Goal: Information Seeking & Learning: Find specific fact

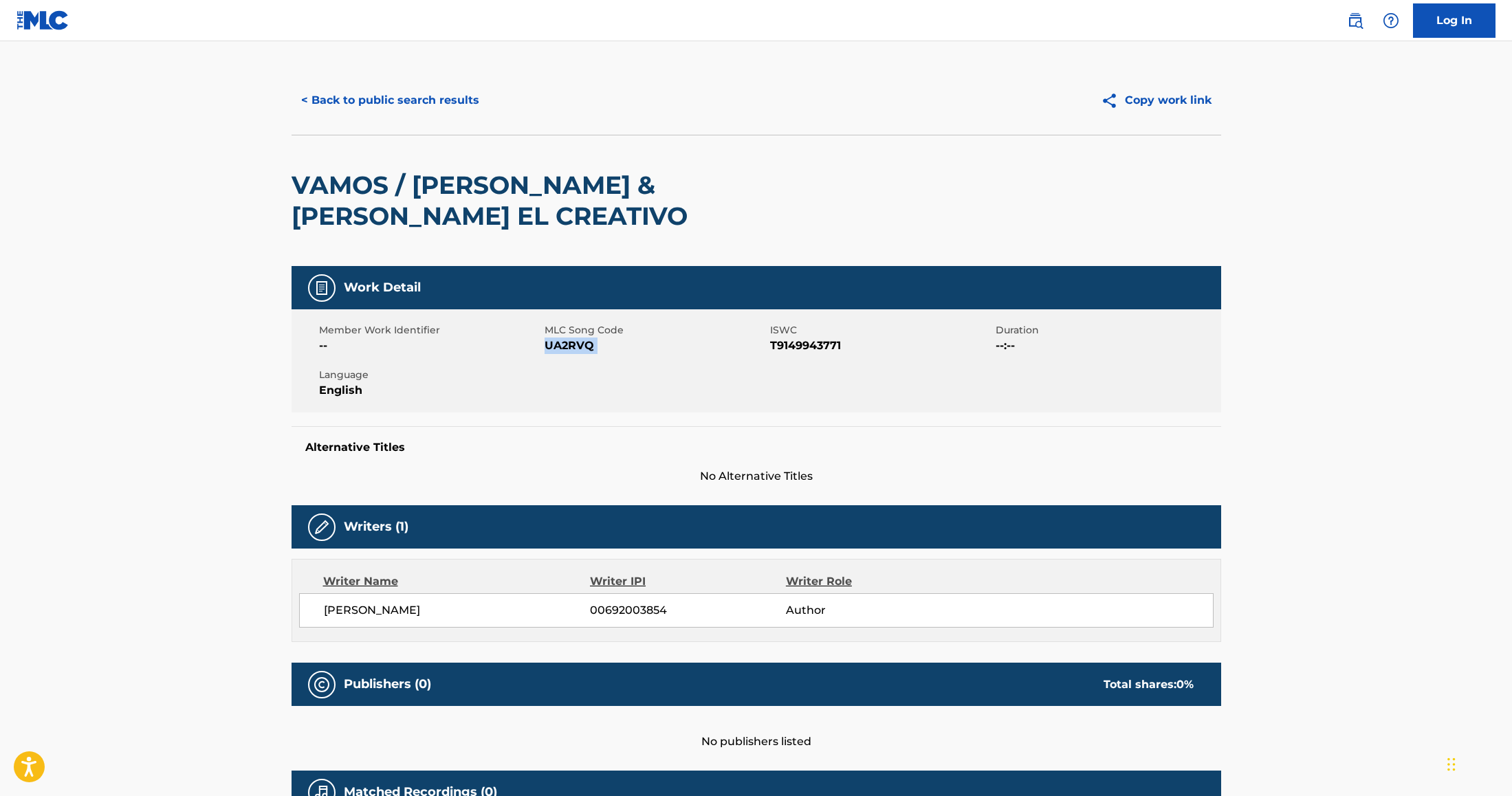
click at [337, 92] on button "< Back to public search results" at bounding box center [390, 100] width 197 height 34
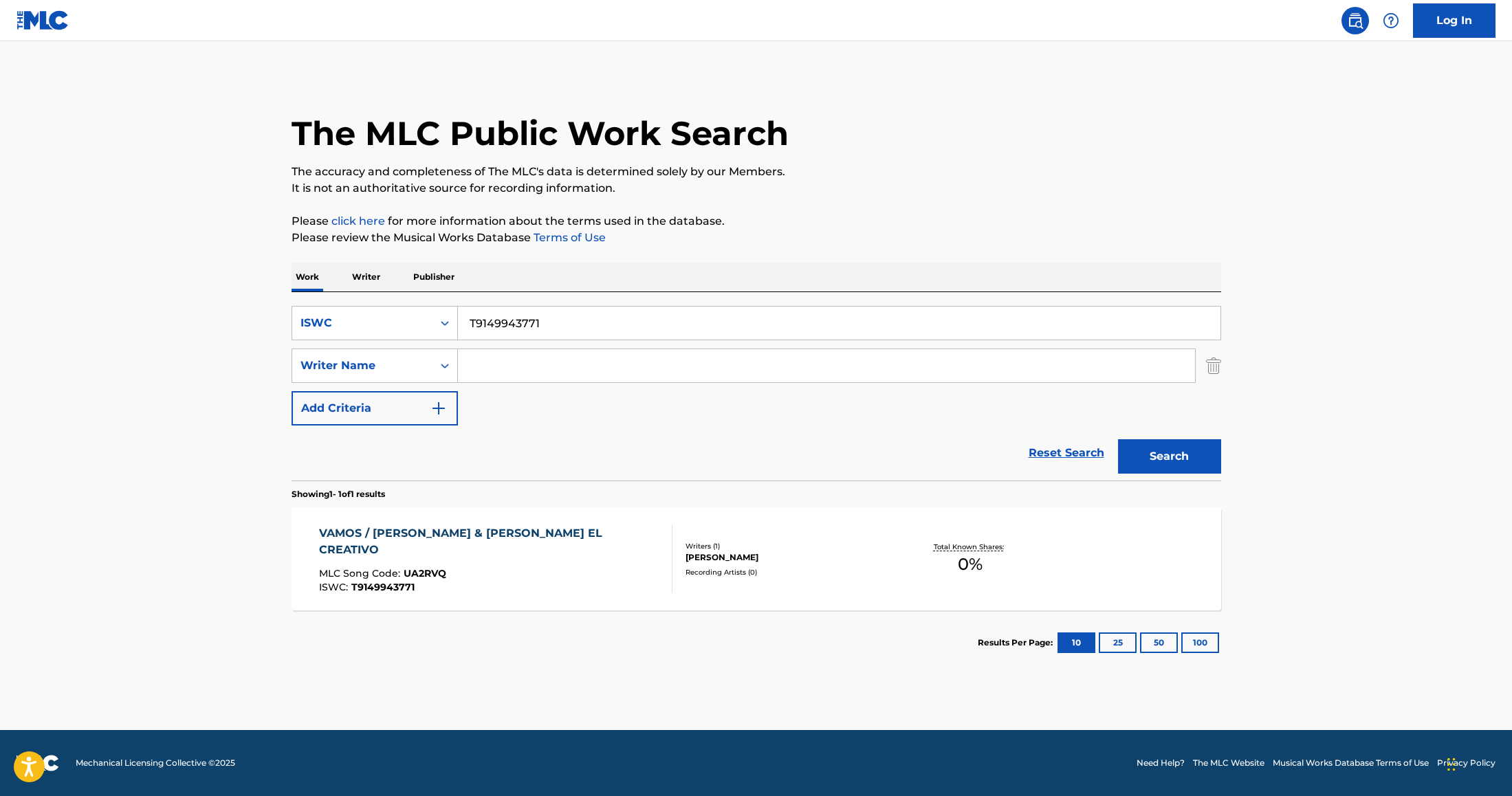
drag, startPoint x: 569, startPoint y: 318, endPoint x: 398, endPoint y: 305, distance: 171.5
click at [398, 305] on div "SearchWithCriteria8c6cdcb1-44ed-4402-811f-ae7623244433 ISWC T9149943771 SearchW…" at bounding box center [756, 386] width 929 height 189
click at [388, 320] on div "ISWC" at bounding box center [362, 323] width 124 height 16
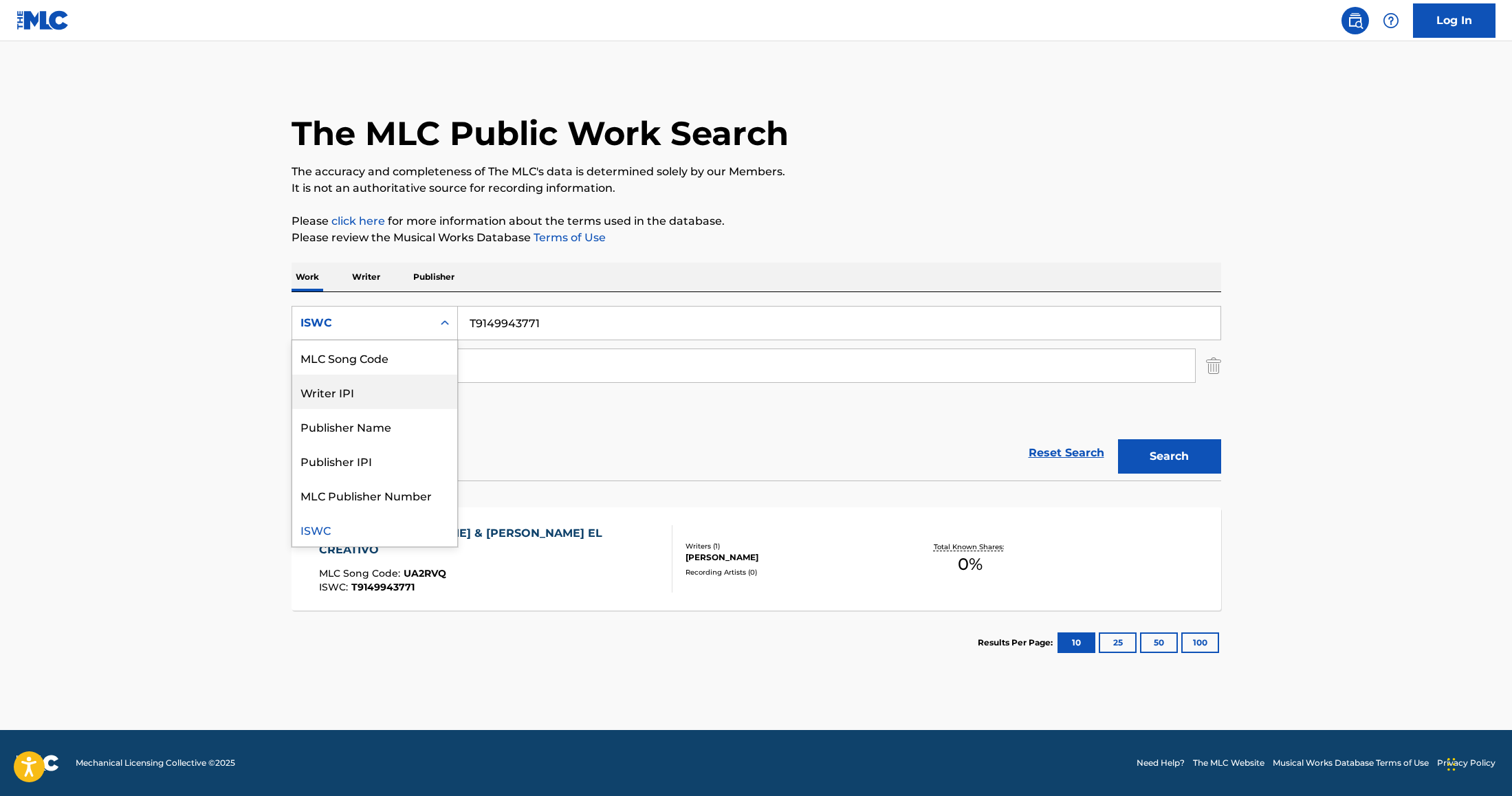
click at [457, 354] on div "Work Title MLC Song Code Writer IPI Publisher Name Publisher IPI MLC Publisher …" at bounding box center [374, 444] width 167 height 207
click at [403, 362] on div "Work Title" at bounding box center [374, 357] width 165 height 34
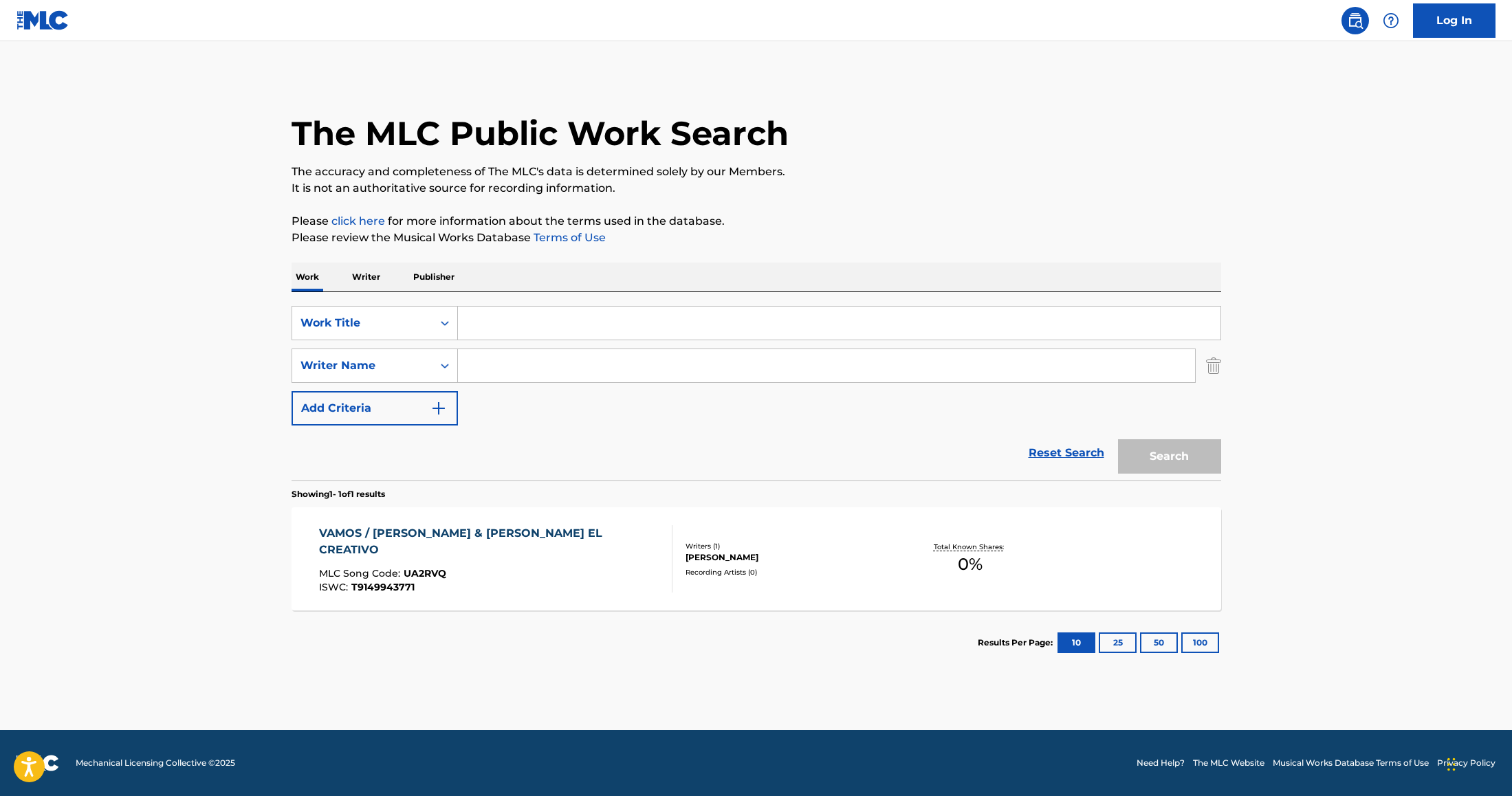
click at [549, 326] on input "Search Form" at bounding box center [839, 323] width 763 height 33
paste input "Don Inefable"
type input "Don Inefable"
click at [1135, 445] on button "Search" at bounding box center [1169, 456] width 103 height 34
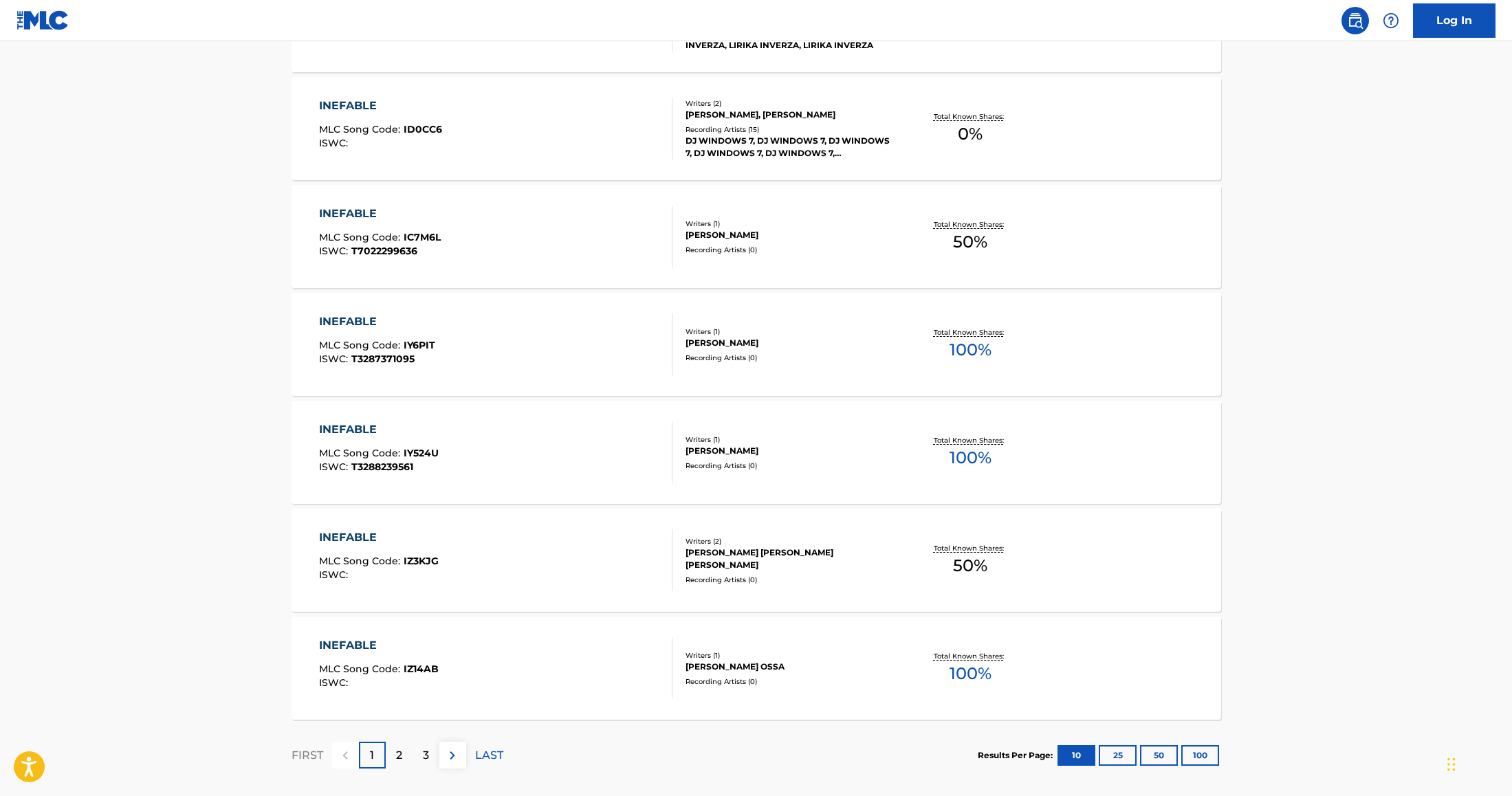
scroll to position [863, 0]
click at [397, 754] on p "2" at bounding box center [399, 754] width 6 height 16
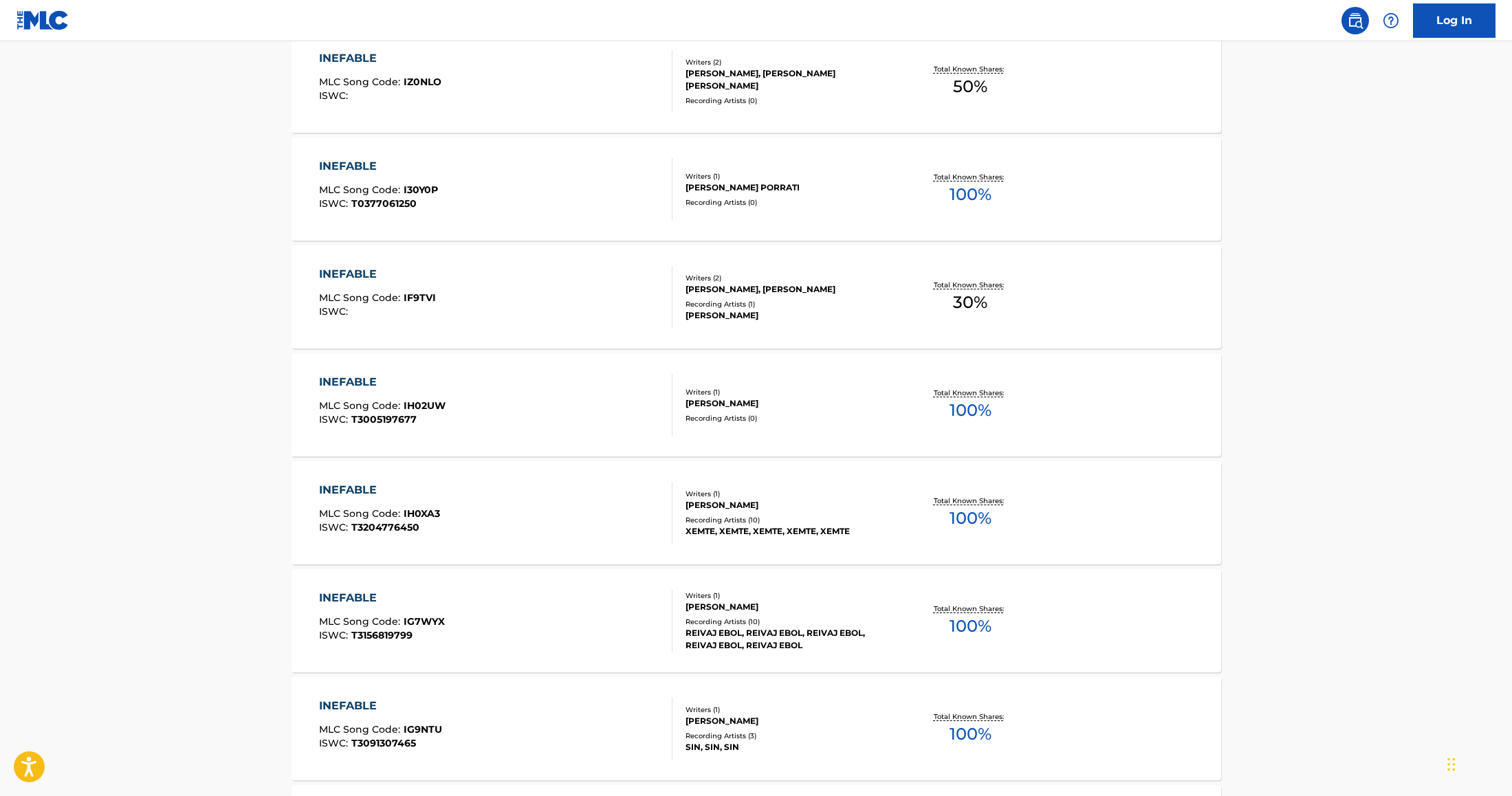
scroll to position [882, 0]
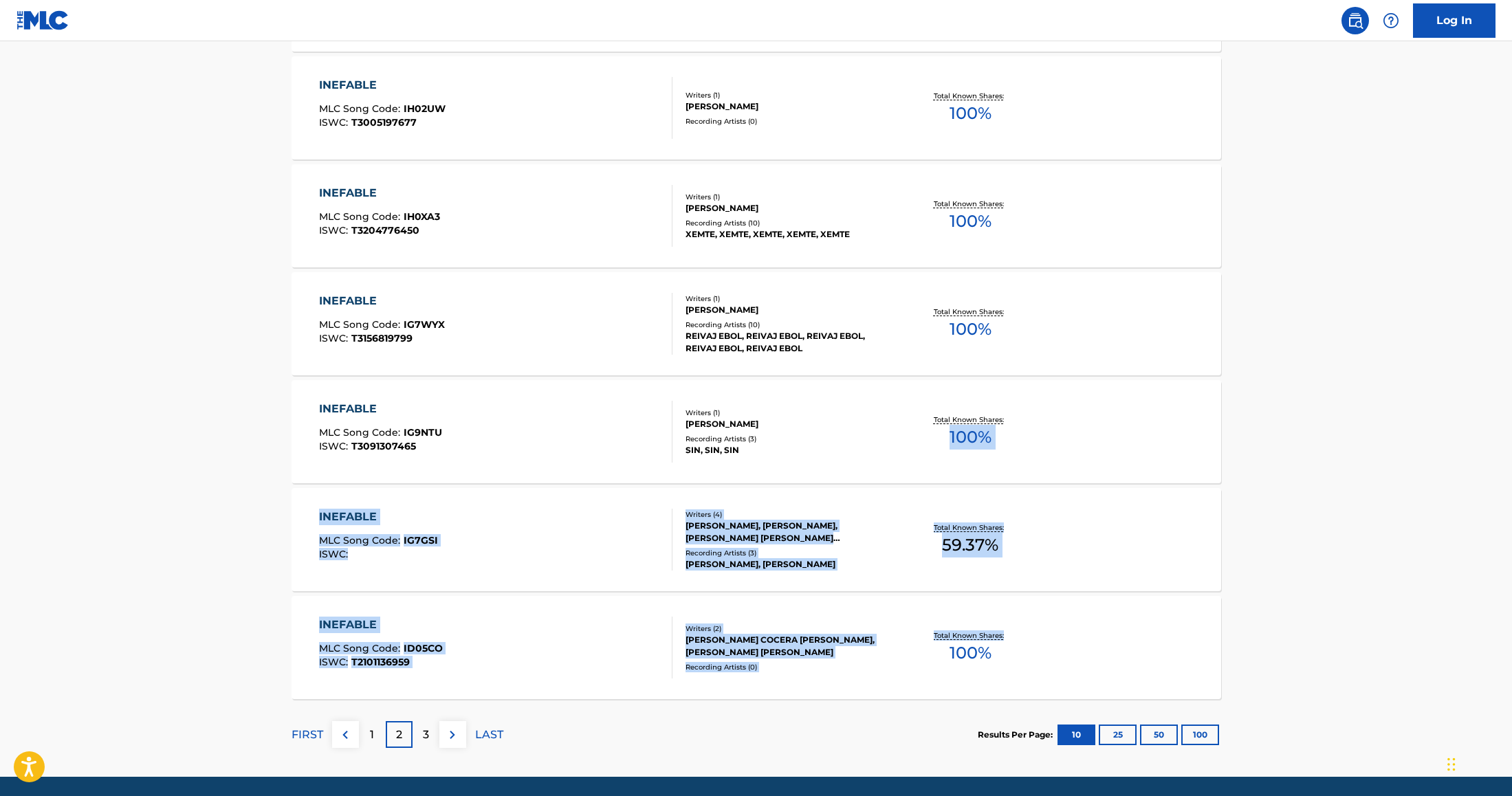
drag, startPoint x: 1510, startPoint y: 649, endPoint x: 1508, endPoint y: 404, distance: 245.0
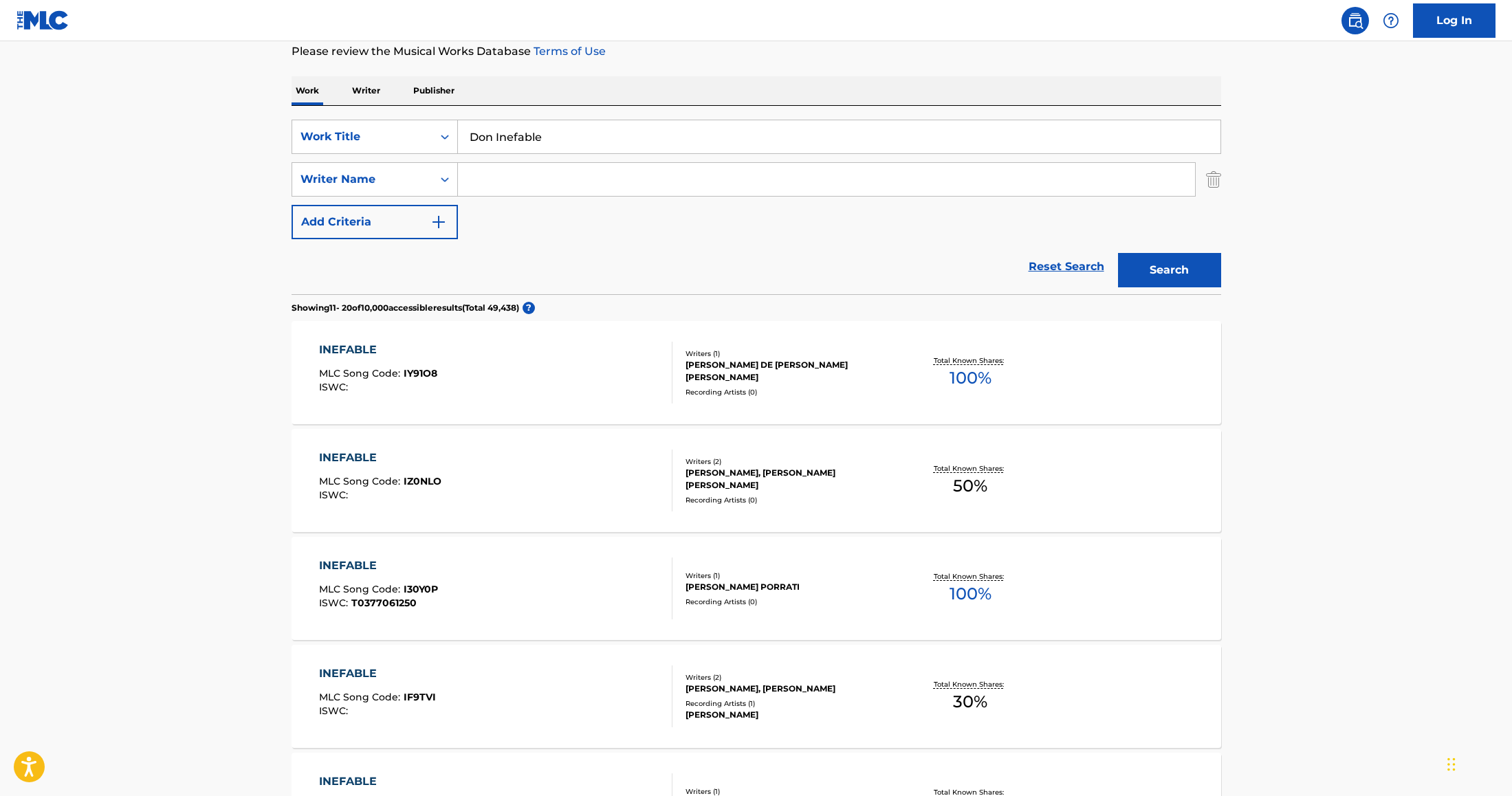
click at [597, 179] on input "Search Form" at bounding box center [827, 179] width 737 height 33
type input "eduardo"
click at [1118, 253] on button "Search" at bounding box center [1169, 270] width 103 height 34
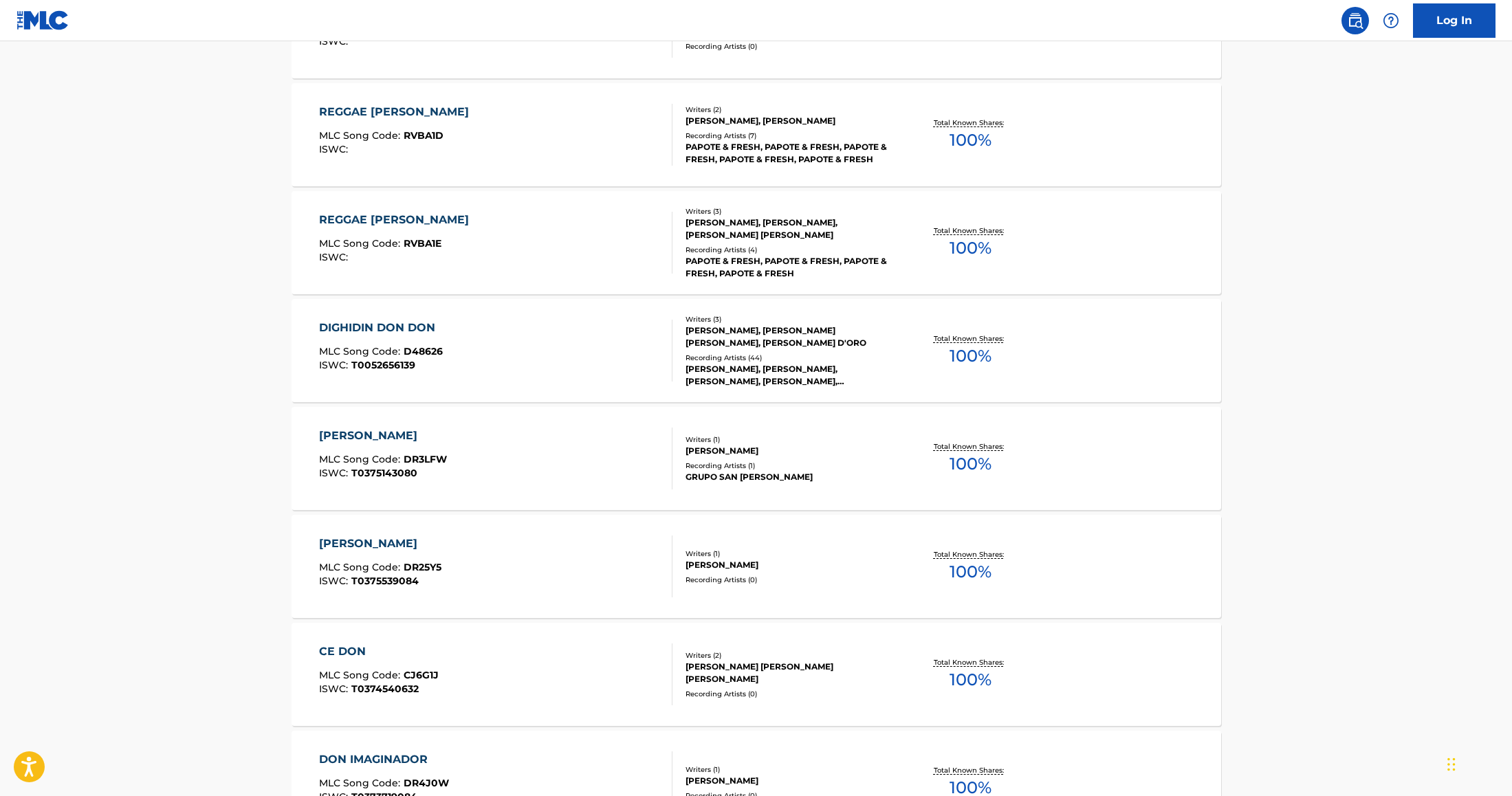
scroll to position [535, 0]
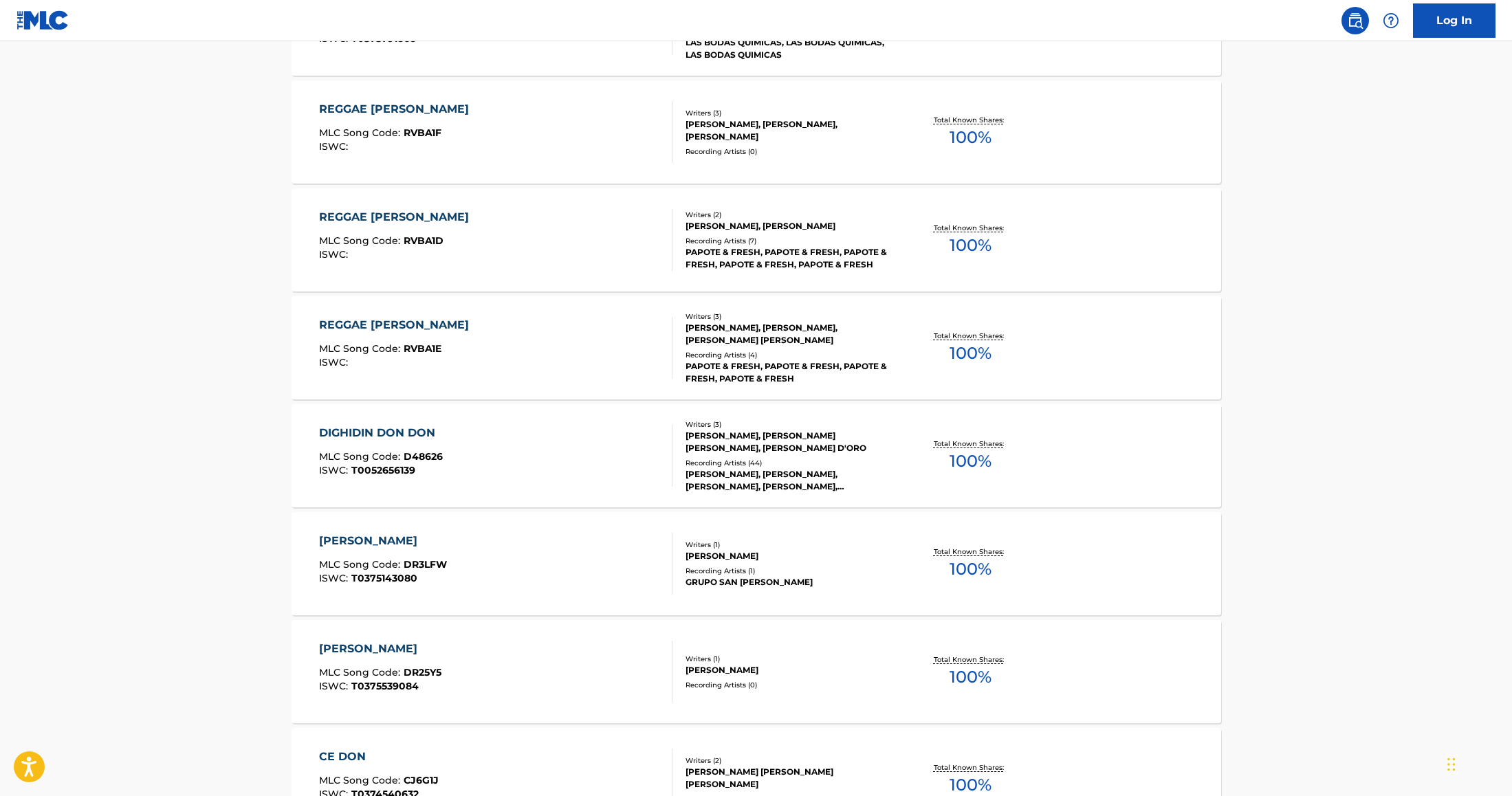
click at [1417, 230] on main "The MLC Public Work Search The accuracy and completeness of The MLC's data is d…" at bounding box center [756, 315] width 1512 height 1618
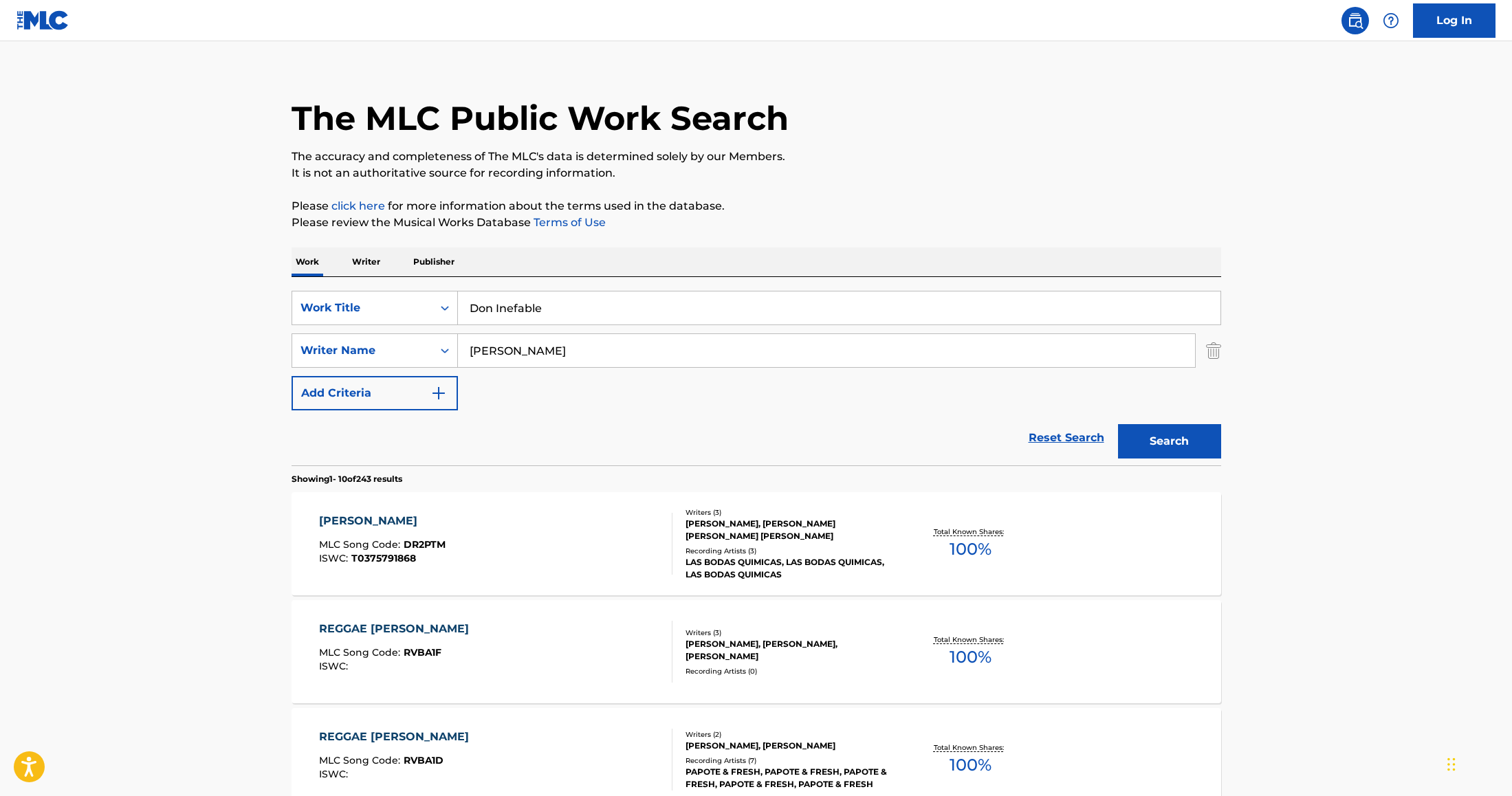
scroll to position [0, 0]
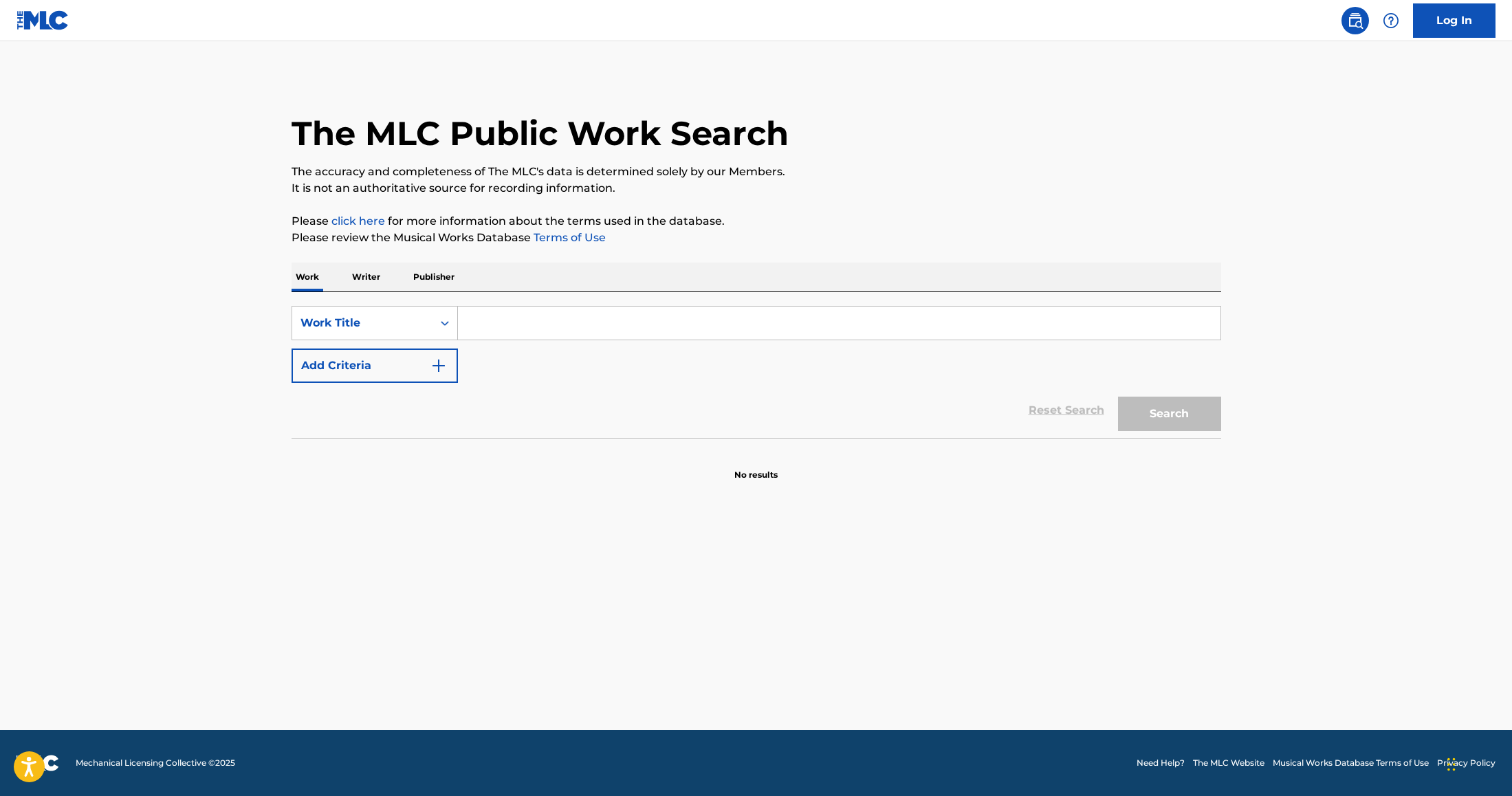
click at [491, 318] on input "Search Form" at bounding box center [839, 323] width 763 height 33
click at [394, 324] on div "Work Title" at bounding box center [362, 323] width 124 height 16
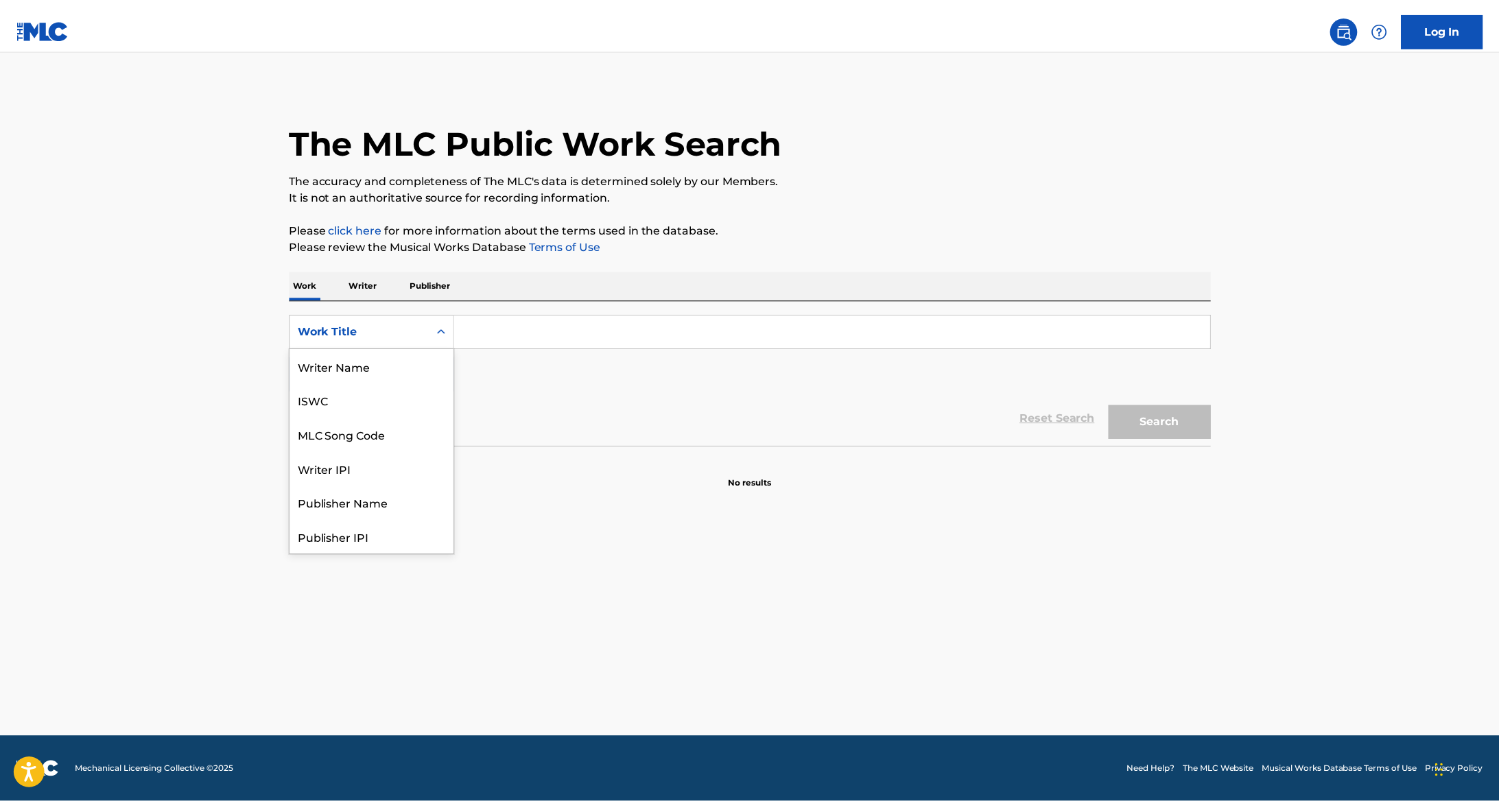
scroll to position [69, 0]
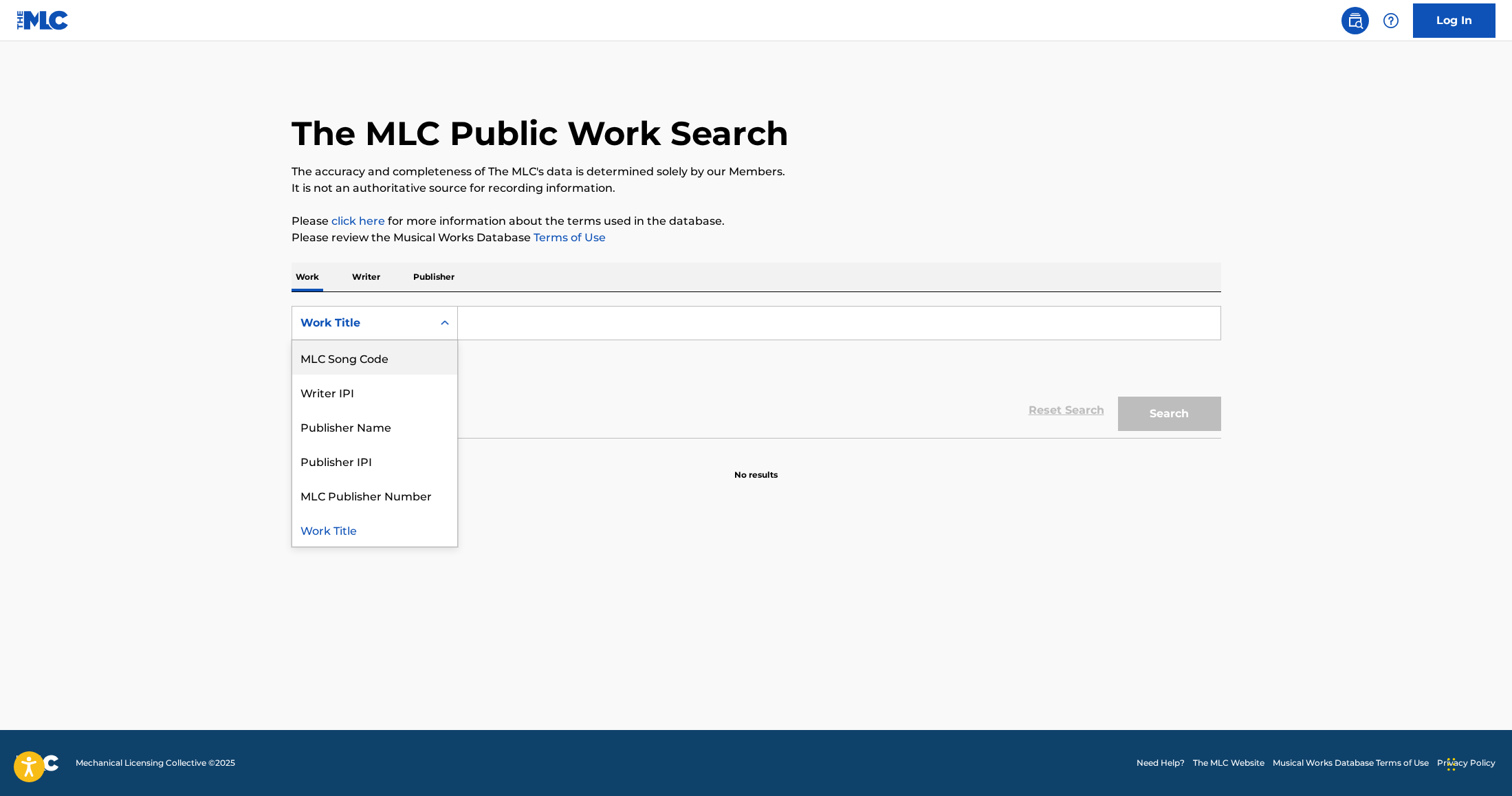
click at [396, 374] on div "MLC Song Code" at bounding box center [374, 357] width 165 height 34
click at [494, 328] on input "Search Form" at bounding box center [839, 323] width 763 height 33
paste input "Eterno Amor"
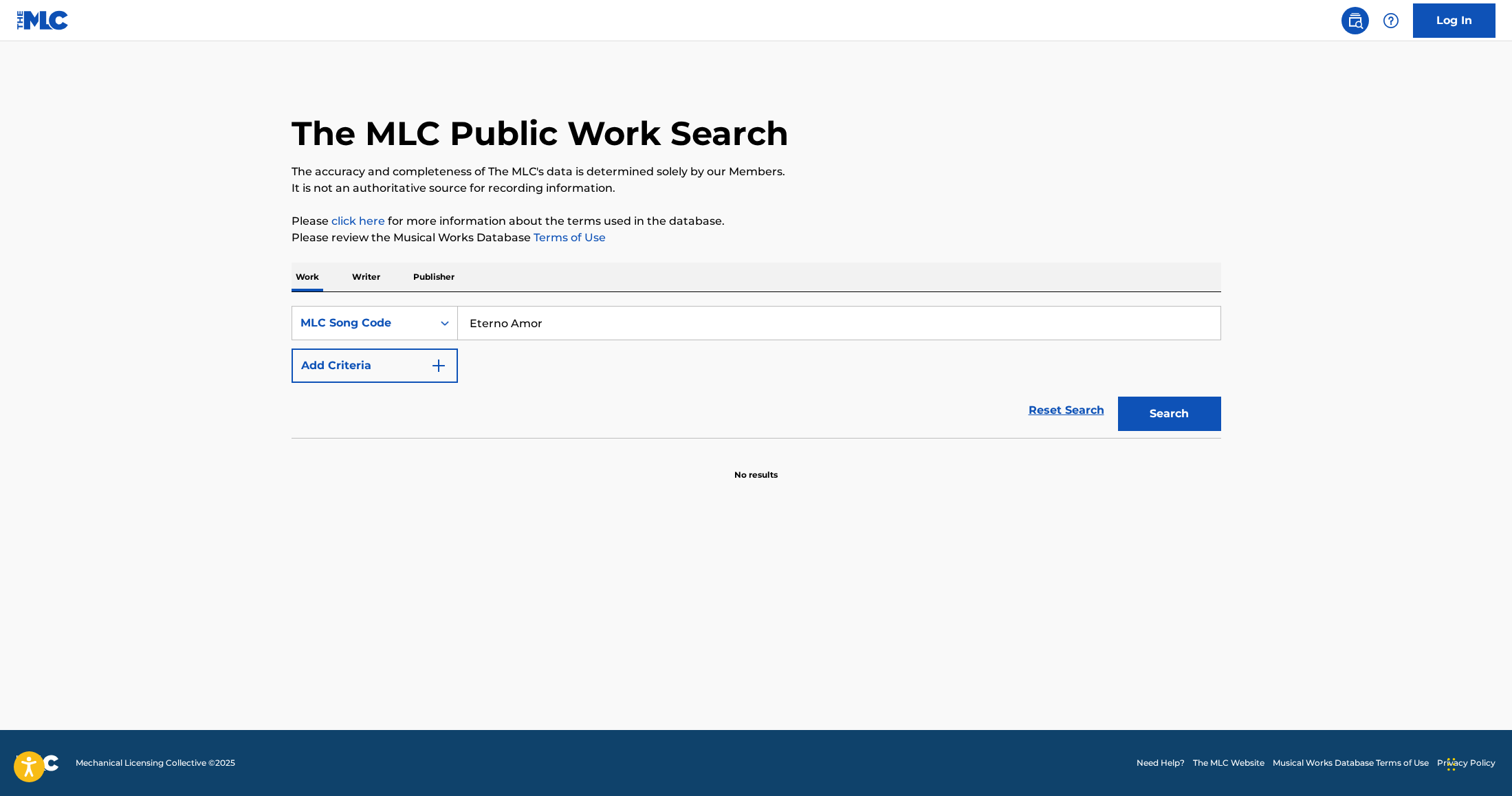
type input "Eterno Amor"
click at [1118, 397] on button "Search" at bounding box center [1169, 414] width 103 height 34
